Goal: Transaction & Acquisition: Subscribe to service/newsletter

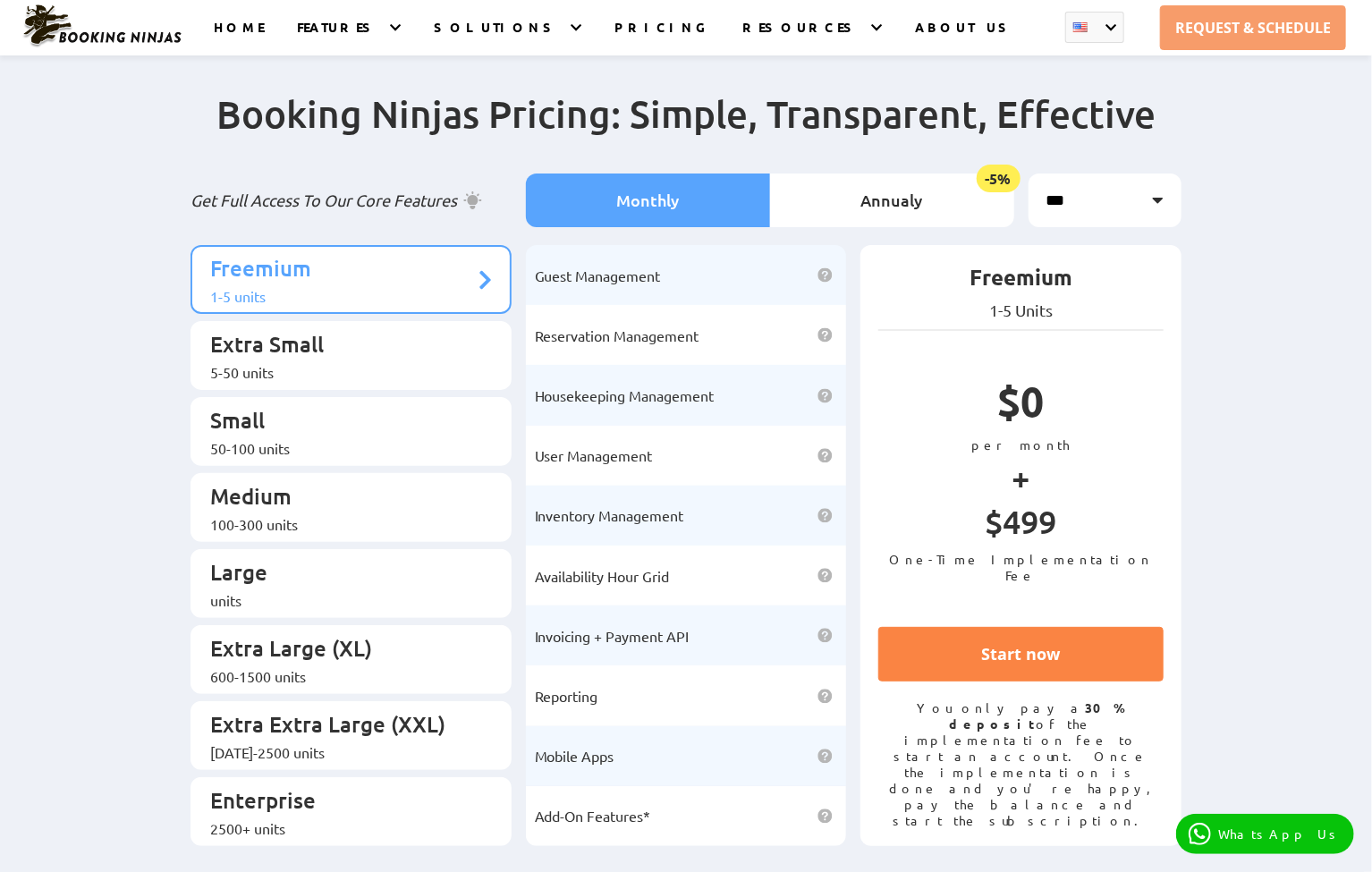
click at [994, 680] on link "Start now" at bounding box center [1021, 654] width 286 height 55
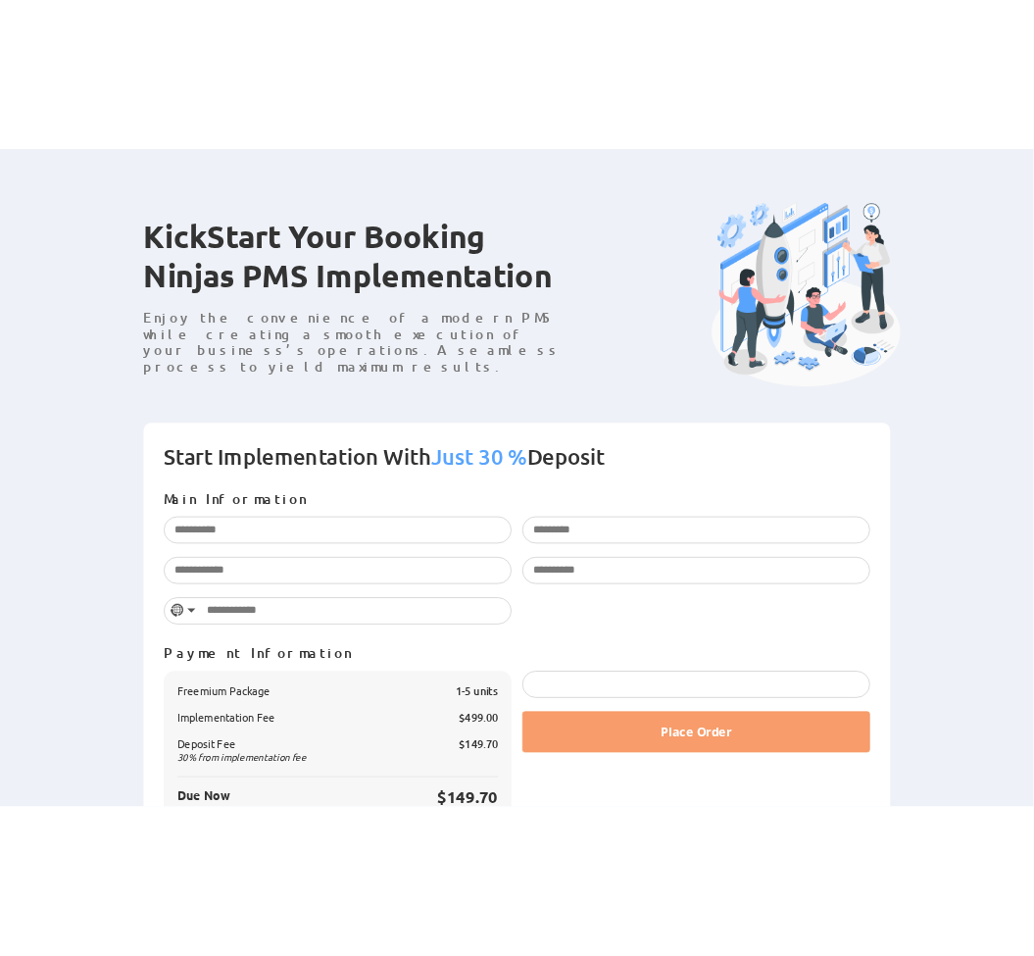
scroll to position [137, 0]
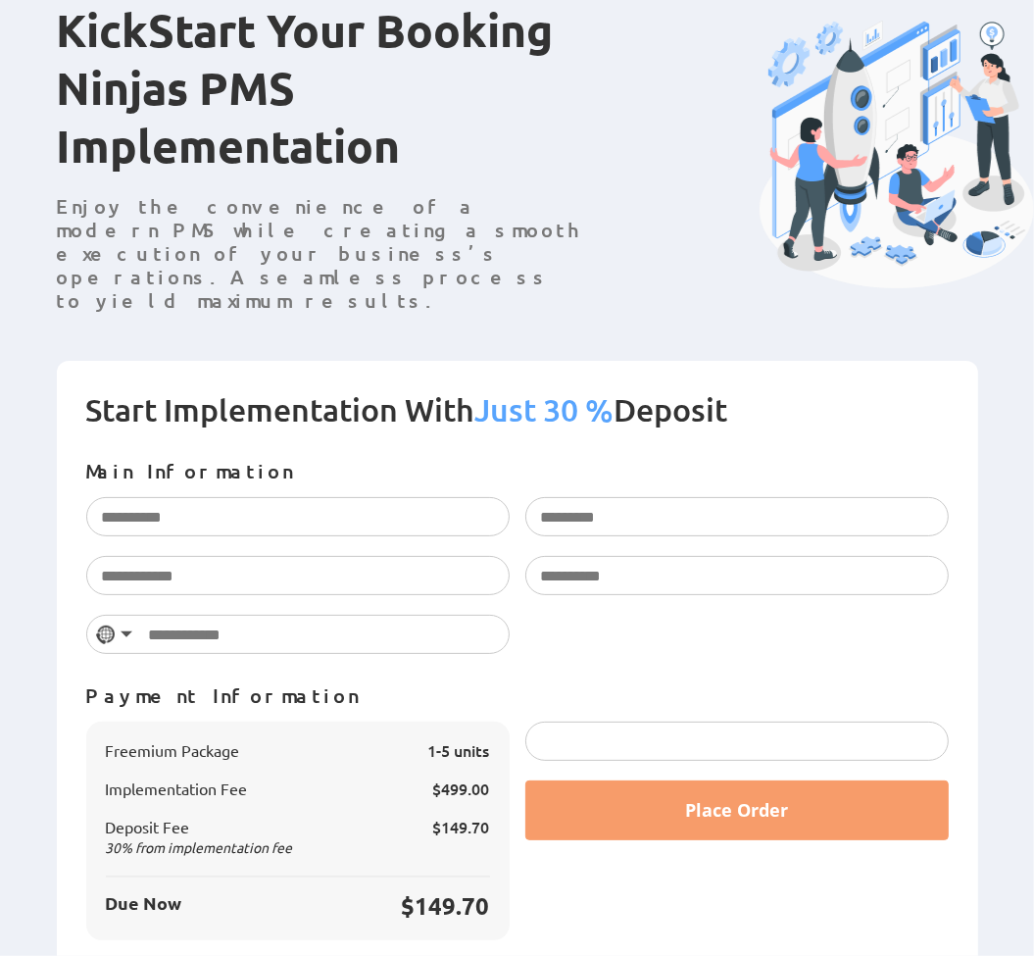
drag, startPoint x: 553, startPoint y: 196, endPoint x: 480, endPoint y: 72, distance: 144.1
click at [552, 194] on p "Enjoy the convenience of a modern PMS while creating a smooth execution of your…" at bounding box center [322, 253] width 531 height 118
